Goal: Check status: Check status

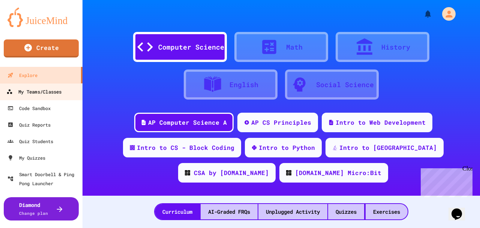
click at [32, 89] on div "My Teams/Classes" at bounding box center [33, 91] width 55 height 9
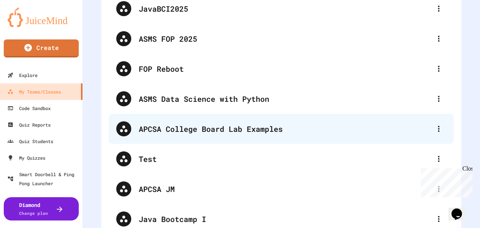
scroll to position [125, 0]
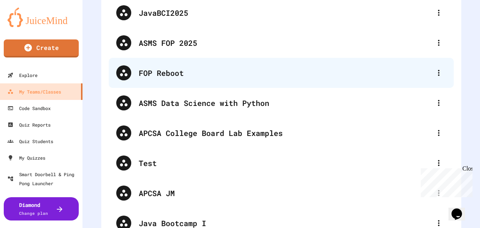
click at [170, 72] on div "FOP Reboot" at bounding box center [285, 72] width 293 height 11
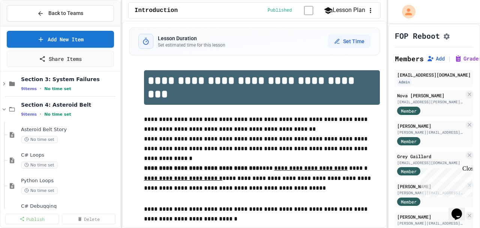
scroll to position [75, 0]
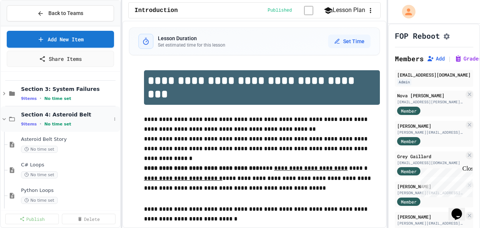
click at [5, 118] on icon at bounding box center [4, 119] width 7 height 7
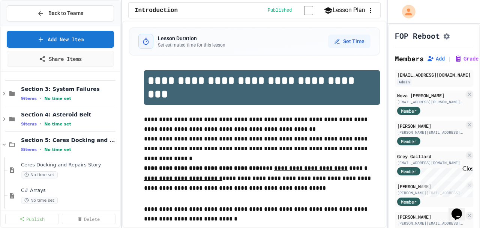
click at [5, 118] on icon at bounding box center [4, 118] width 2 height 3
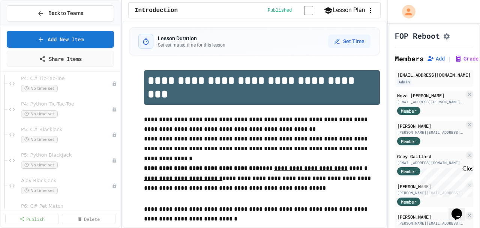
scroll to position [826, 0]
click at [48, 104] on span "P4: C# Tic-Tac-Toe" at bounding box center [62, 103] width 83 height 6
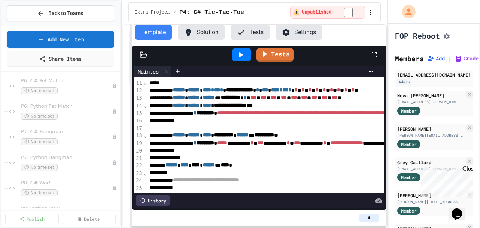
scroll to position [1000, 0]
click at [35, 158] on span "P8: C# War!" at bounding box center [62, 158] width 83 height 6
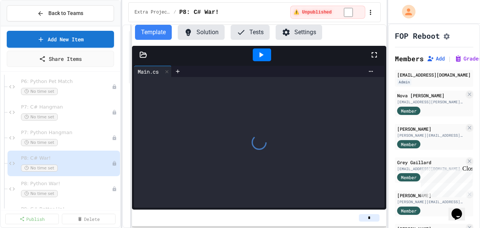
click at [200, 34] on button "Solution" at bounding box center [201, 32] width 47 height 15
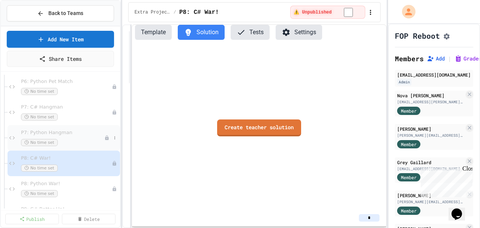
click at [54, 133] on span "P7: Python Hangman" at bounding box center [62, 132] width 83 height 6
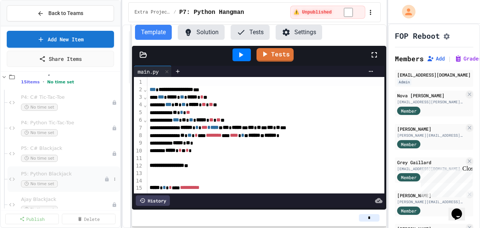
scroll to position [826, 0]
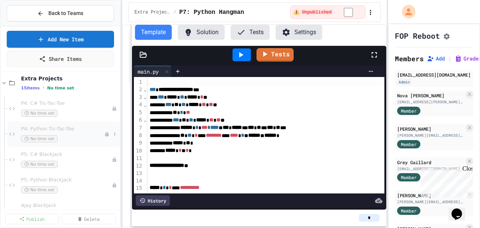
click at [55, 129] on span "P4: Python Tic-Tac-Toe" at bounding box center [62, 129] width 83 height 6
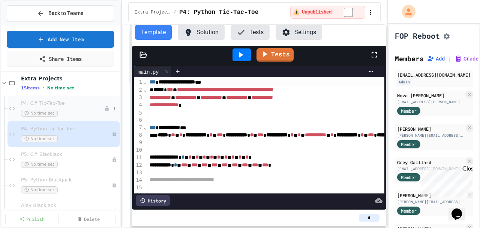
click at [57, 105] on span "P4: C# Tic-Tac-Toe" at bounding box center [62, 103] width 83 height 6
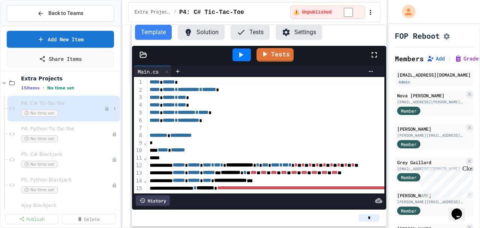
click at [104, 108] on icon at bounding box center [106, 108] width 5 height 5
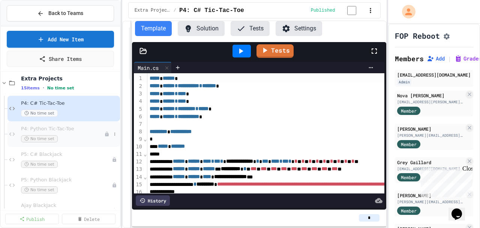
click at [70, 127] on span "P4: Python Tic-Tac-Toe" at bounding box center [62, 129] width 83 height 6
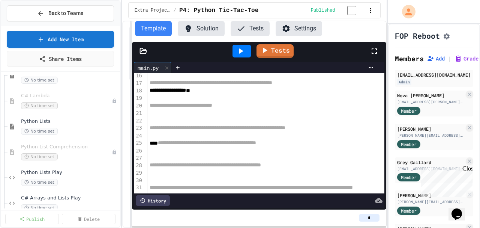
scroll to position [125, 0]
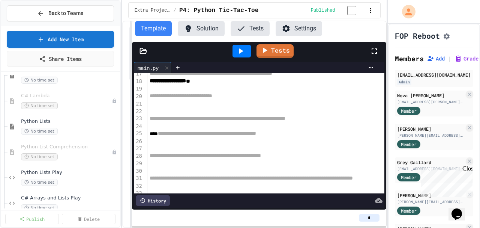
click at [197, 26] on button "Solution" at bounding box center [201, 28] width 47 height 15
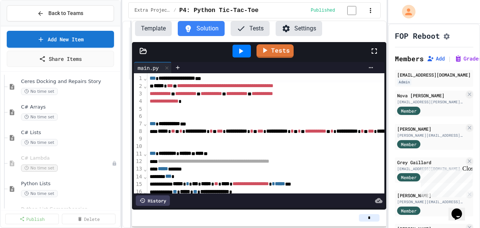
scroll to position [400, 0]
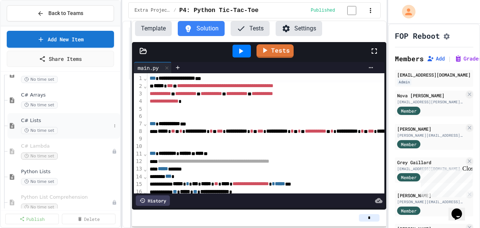
click at [30, 122] on span "C# Lists" at bounding box center [66, 120] width 90 height 6
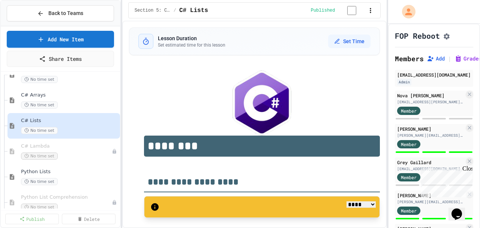
select select "***"
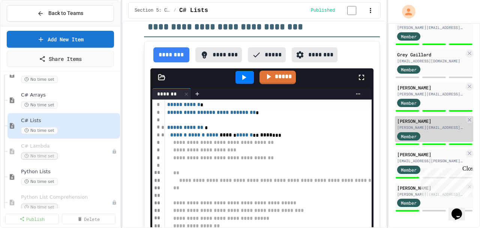
scroll to position [114, 0]
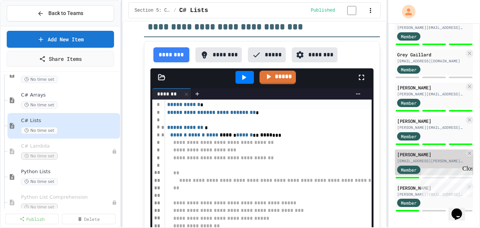
click at [405, 151] on div "[PERSON_NAME]" at bounding box center [431, 154] width 68 height 7
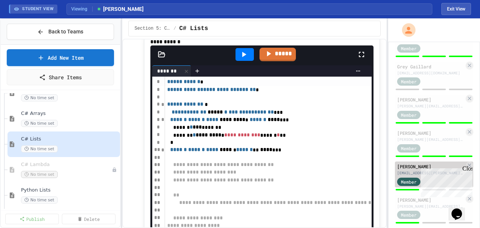
click at [408, 169] on div "[PERSON_NAME]" at bounding box center [431, 166] width 68 height 7
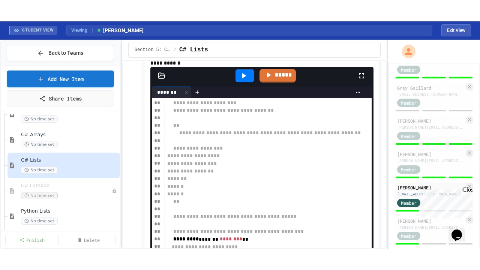
scroll to position [100, 0]
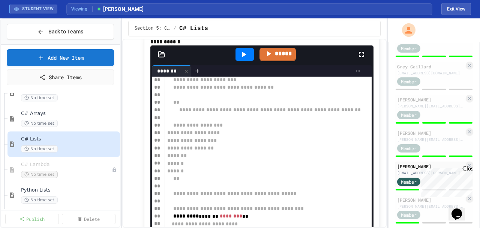
click at [363, 44] on div at bounding box center [365, 54] width 17 height 20
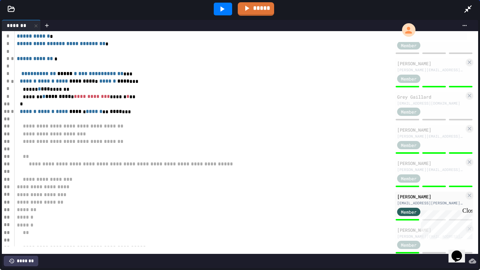
scroll to position [0, 0]
click at [218, 8] on icon at bounding box center [222, 9] width 9 height 9
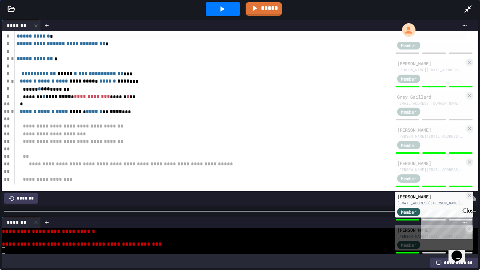
scroll to position [45, 0]
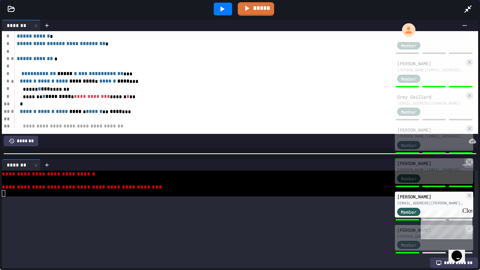
click at [247, 152] on div at bounding box center [240, 154] width 480 height 8
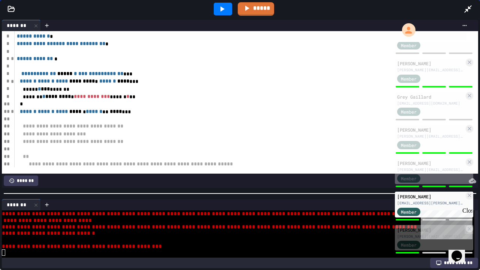
click at [216, 191] on div at bounding box center [240, 194] width 480 height 8
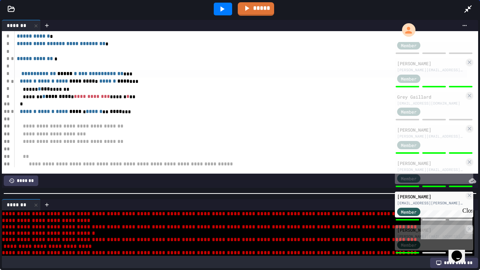
click at [24, 74] on div "**** * ****** * ***** * *** **** * ****** * ***" at bounding box center [241, 74] width 453 height 8
click at [110, 81] on span "******" at bounding box center [107, 80] width 17 height 5
click at [466, 11] on icon at bounding box center [469, 9] width 8 height 8
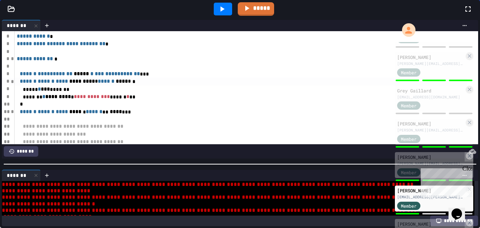
scroll to position [114, 0]
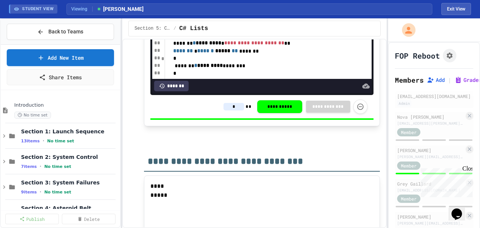
scroll to position [1000, 0]
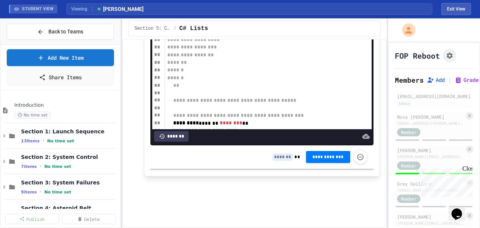
scroll to position [1351, 0]
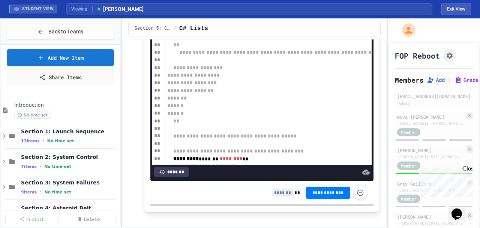
scroll to position [1301, 0]
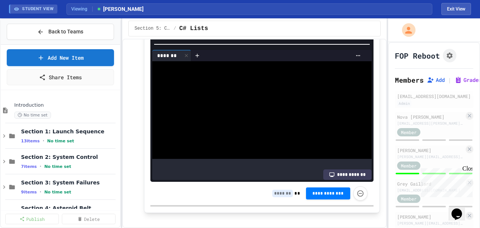
scroll to position [175, 0]
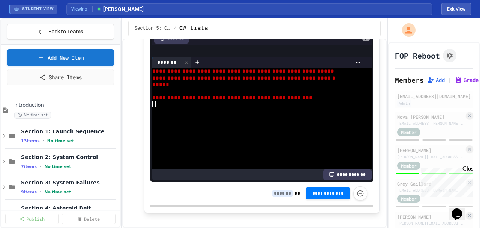
click at [248, 227] on div "**********" at bounding box center [254, 133] width 265 height 189
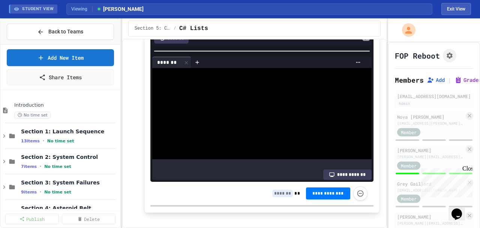
scroll to position [200, 0]
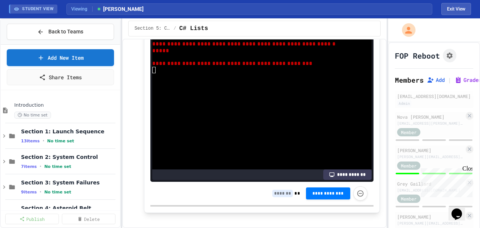
click at [236, 21] on div at bounding box center [261, 18] width 223 height 8
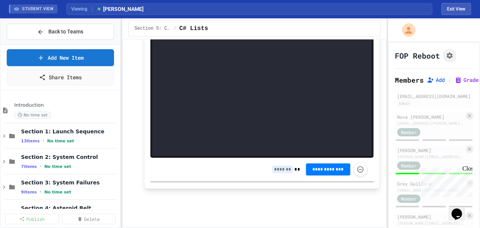
scroll to position [1326, 0]
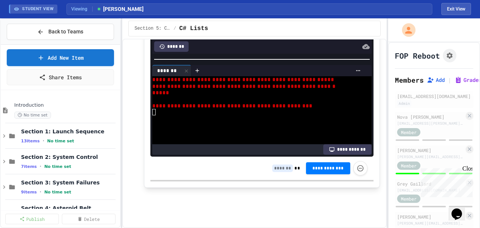
click at [224, 227] on html "**********" at bounding box center [240, 114] width 480 height 228
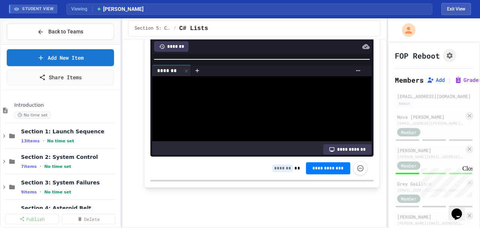
scroll to position [200, 0]
type input "*"
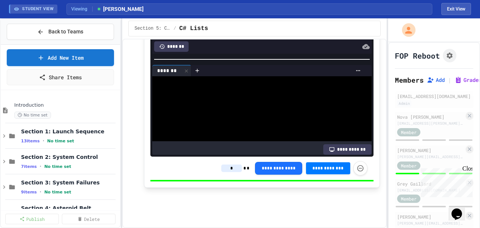
scroll to position [182, 0]
type input "*"
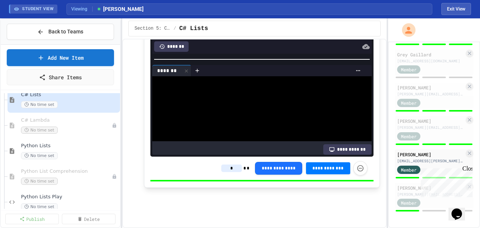
scroll to position [475, 0]
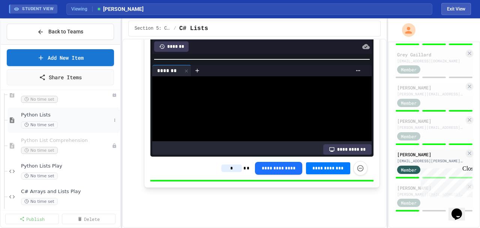
click at [38, 114] on span "Python Lists" at bounding box center [66, 115] width 90 height 6
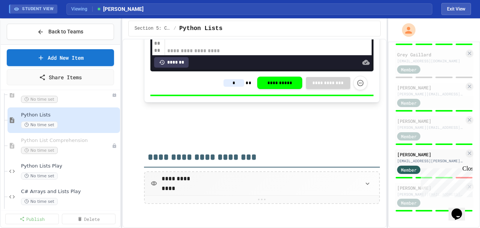
scroll to position [1987, 0]
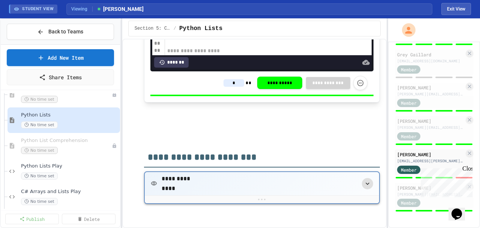
click at [364, 182] on icon "button" at bounding box center [368, 184] width 8 height 8
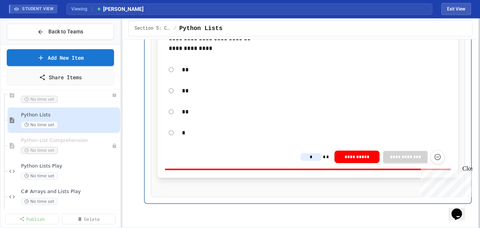
scroll to position [140, 0]
click at [480, 104] on div at bounding box center [480, 122] width 2 height 209
click at [452, 12] on button "Exit View" at bounding box center [457, 9] width 30 height 12
select select "***"
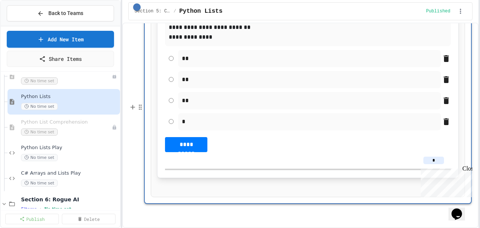
scroll to position [2210, 0]
drag, startPoint x: 194, startPoint y: 59, endPoint x: 198, endPoint y: 59, distance: 4.5
click at [198, 30] on span "**********" at bounding box center [210, 27] width 82 height 6
drag, startPoint x: 202, startPoint y: 59, endPoint x: 207, endPoint y: 59, distance: 5.6
click at [207, 30] on span "**********" at bounding box center [210, 27] width 82 height 6
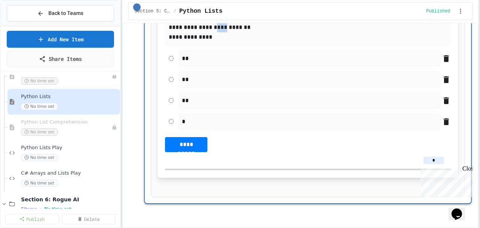
drag, startPoint x: 211, startPoint y: 59, endPoint x: 218, endPoint y: 60, distance: 7.9
click at [218, 30] on span "**********" at bounding box center [210, 27] width 82 height 6
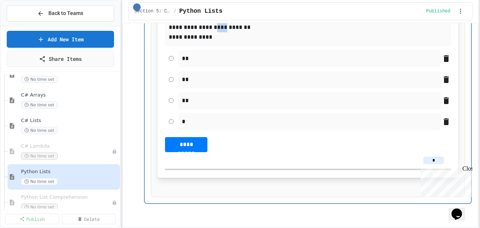
scroll to position [375, 0]
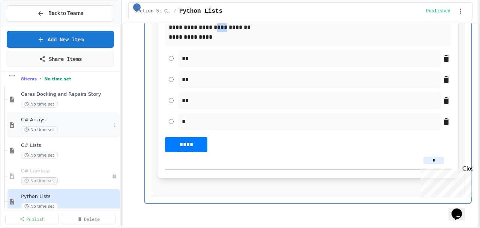
click at [35, 120] on span "C# Arrays" at bounding box center [66, 120] width 90 height 6
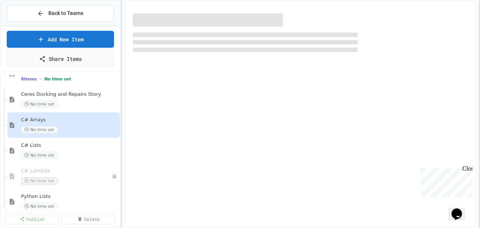
select select "***"
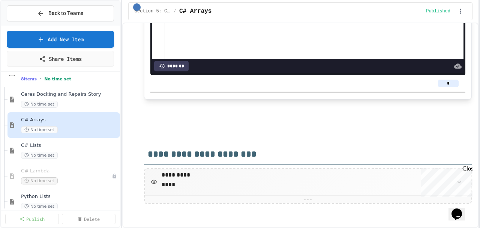
scroll to position [964, 0]
click at [470, 168] on div "Close" at bounding box center [467, 169] width 9 height 9
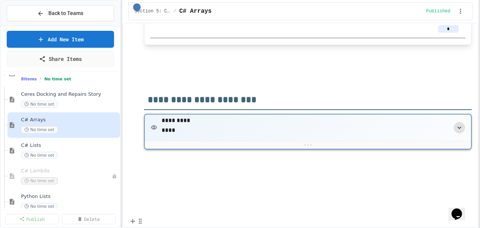
click at [458, 129] on icon "button" at bounding box center [460, 127] width 4 height 2
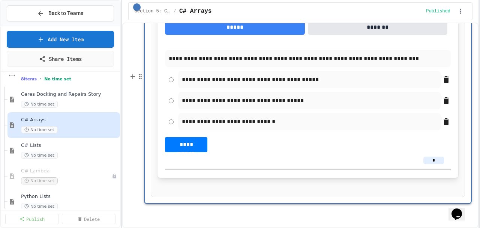
scroll to position [1163, 0]
drag, startPoint x: 211, startPoint y: 80, endPoint x: 261, endPoint y: 80, distance: 50.3
click at [261, 80] on p "**********" at bounding box center [310, 80] width 256 height 10
drag, startPoint x: 263, startPoint y: 81, endPoint x: 278, endPoint y: 81, distance: 15.8
click at [278, 81] on p "**********" at bounding box center [310, 80] width 256 height 10
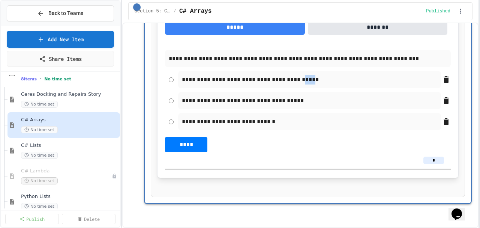
drag, startPoint x: 282, startPoint y: 81, endPoint x: 289, endPoint y: 80, distance: 6.8
click at [289, 80] on p "**********" at bounding box center [310, 80] width 256 height 10
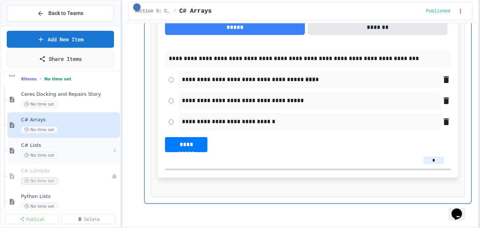
click at [34, 146] on span "C# Lists" at bounding box center [66, 145] width 90 height 6
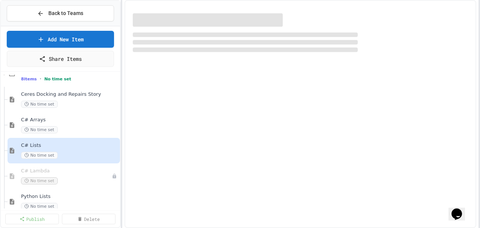
select select "***"
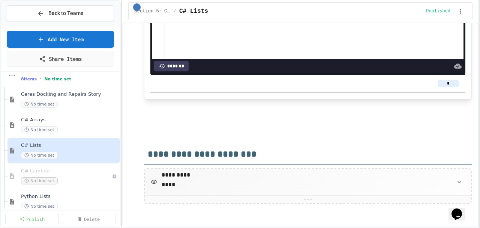
scroll to position [1584, 0]
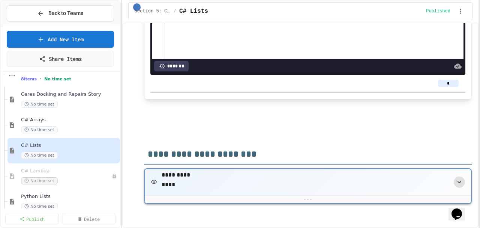
click at [456, 182] on icon "button" at bounding box center [460, 182] width 8 height 8
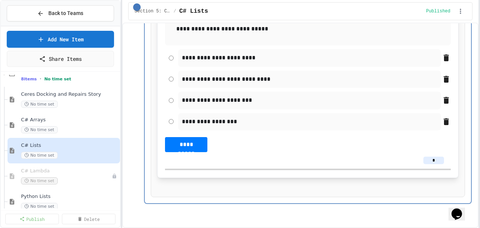
scroll to position [1802, 0]
